Goal: Navigation & Orientation: Find specific page/section

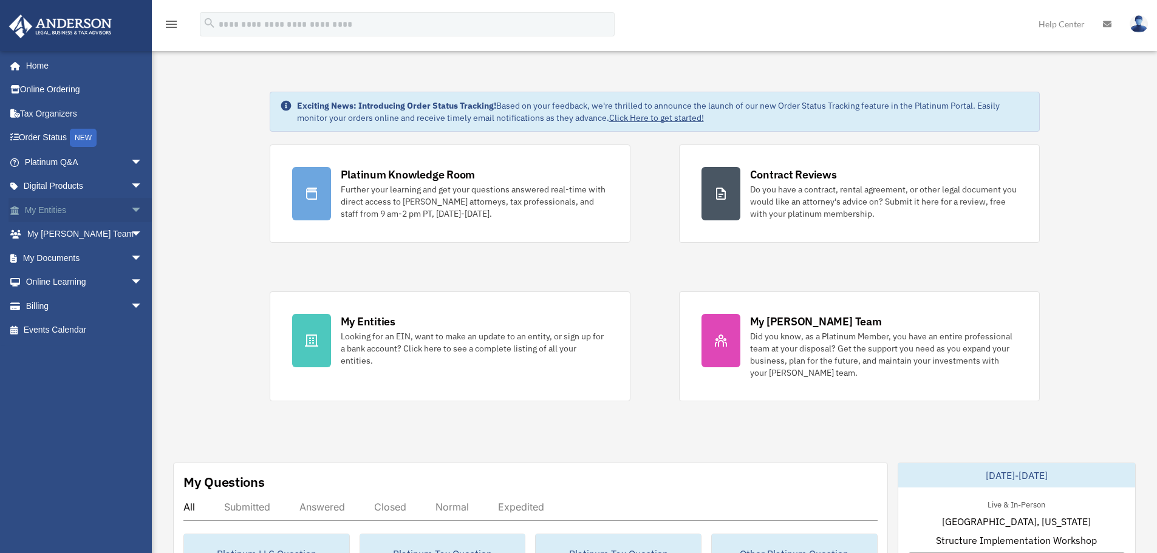
click at [65, 211] on link "My Entities arrow_drop_down" at bounding box center [85, 210] width 152 height 24
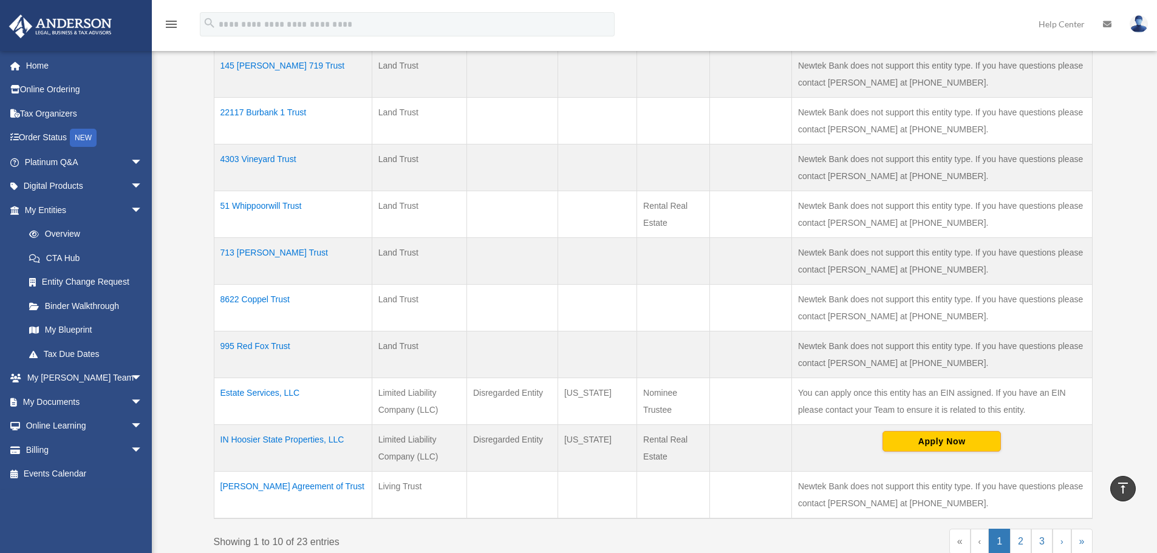
scroll to position [364, 0]
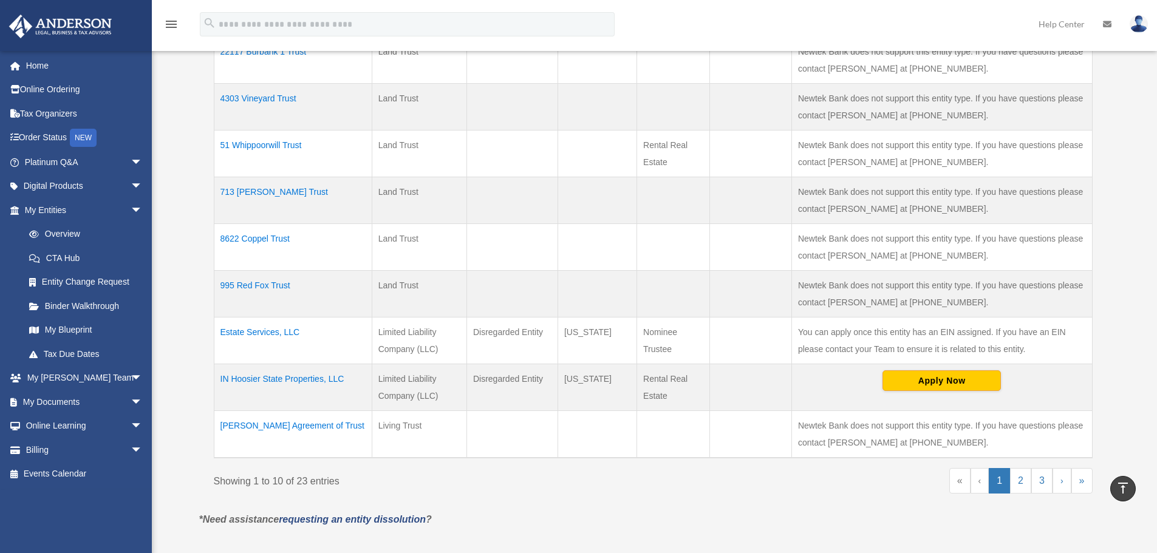
click at [273, 330] on td "Estate Services, LLC" at bounding box center [293, 341] width 158 height 47
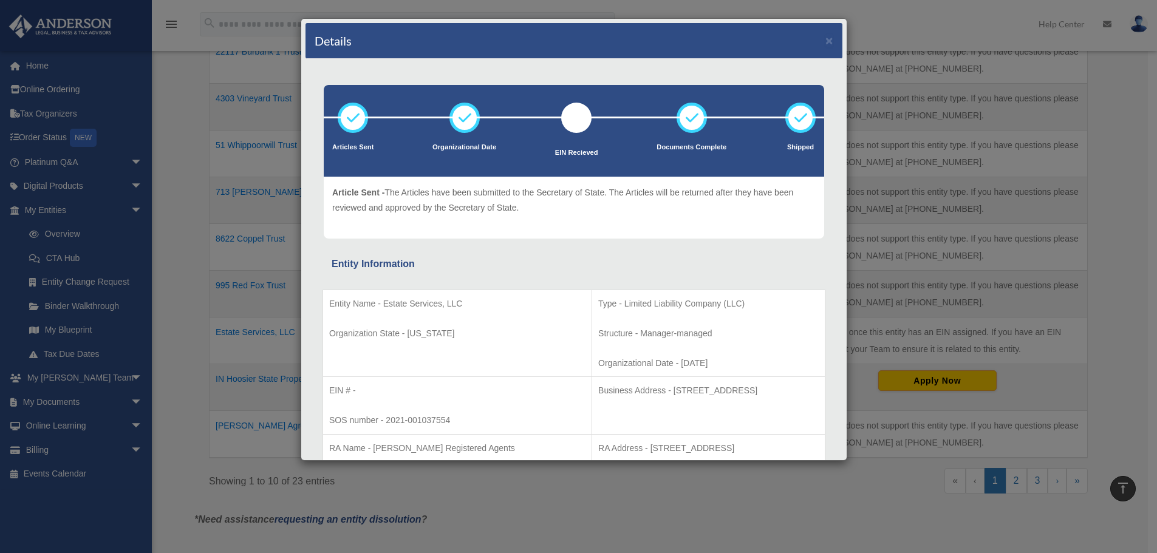
scroll to position [0, 0]
click at [826, 43] on button "×" at bounding box center [830, 40] width 8 height 13
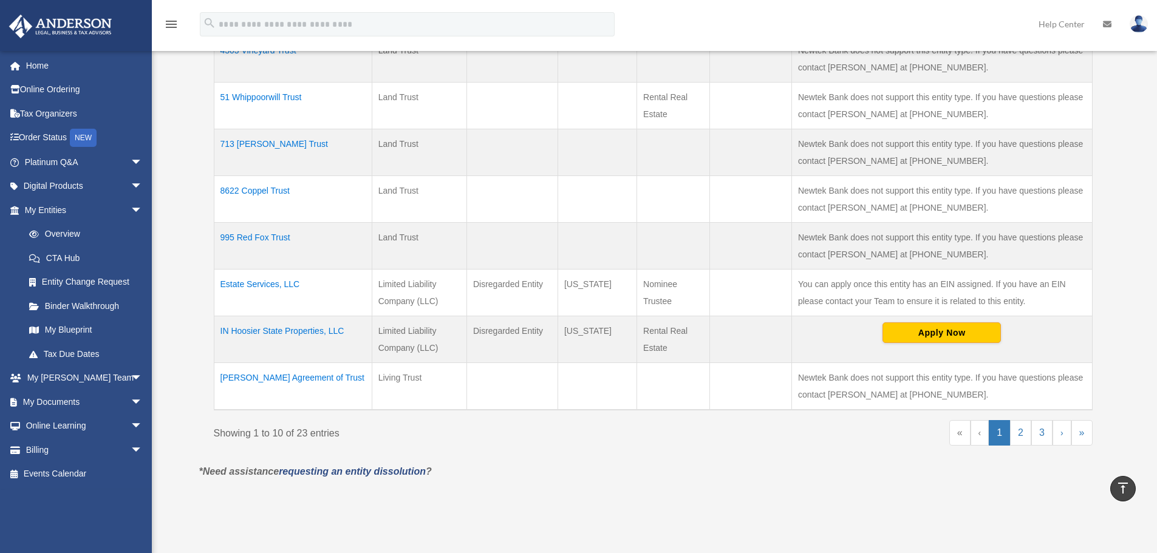
scroll to position [486, 0]
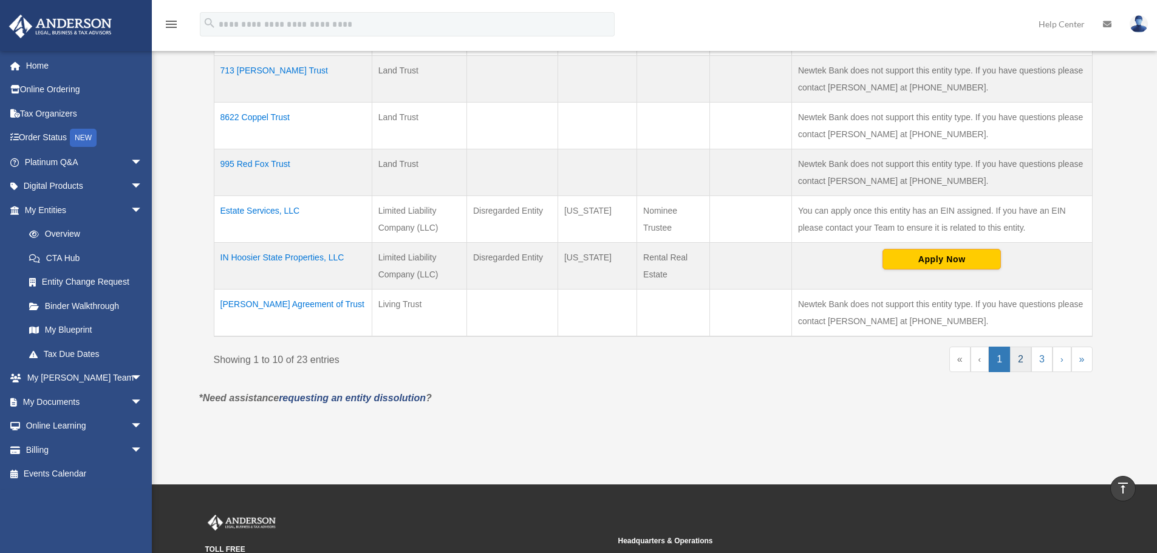
click at [1014, 358] on link "2" at bounding box center [1020, 360] width 21 height 26
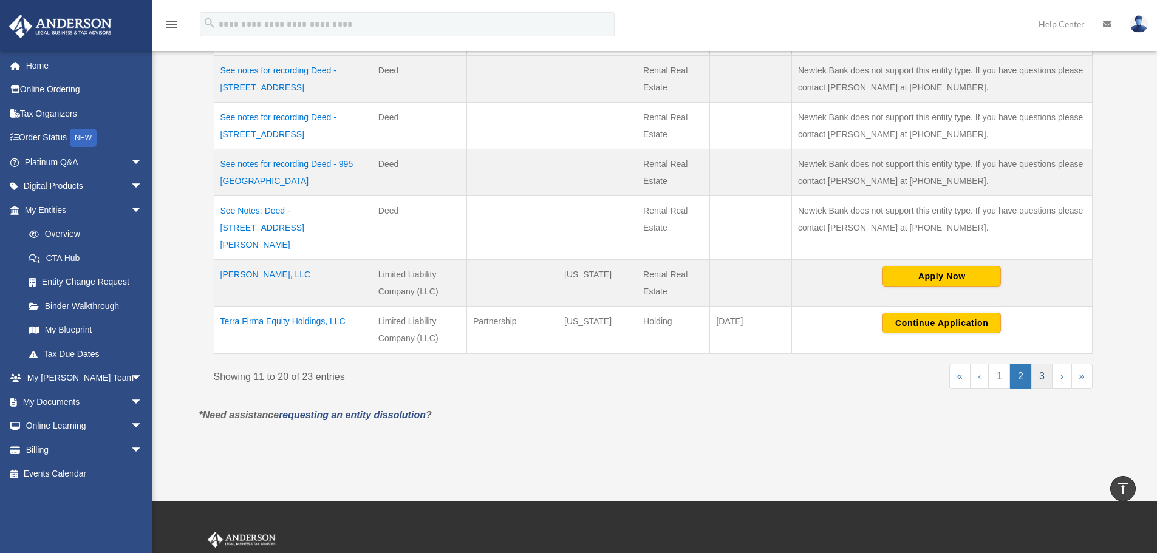
click at [1039, 364] on link "3" at bounding box center [1041, 377] width 21 height 26
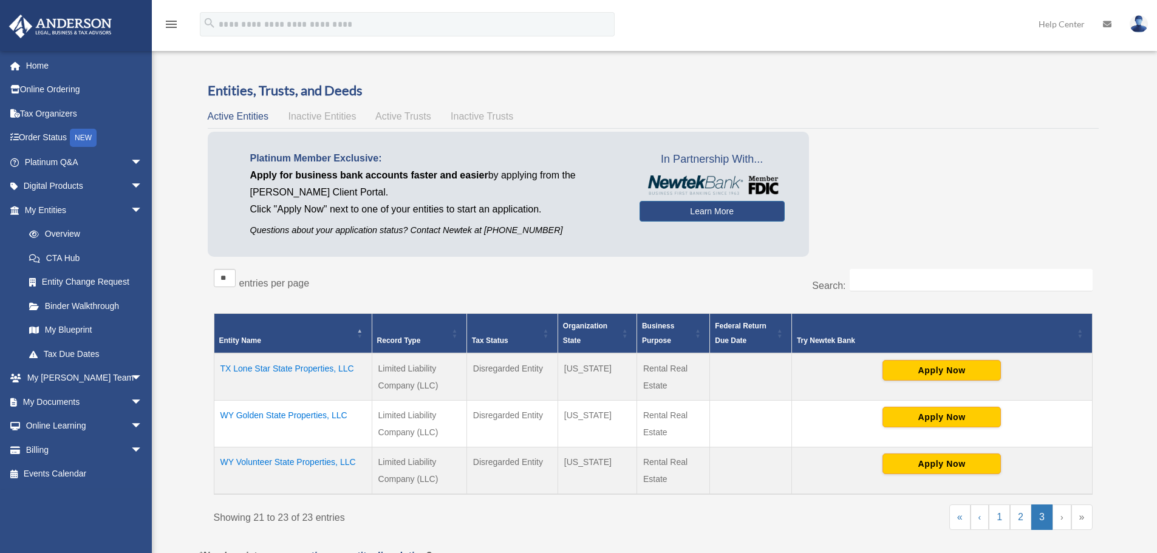
scroll to position [0, 0]
